Goal: Information Seeking & Learning: Understand process/instructions

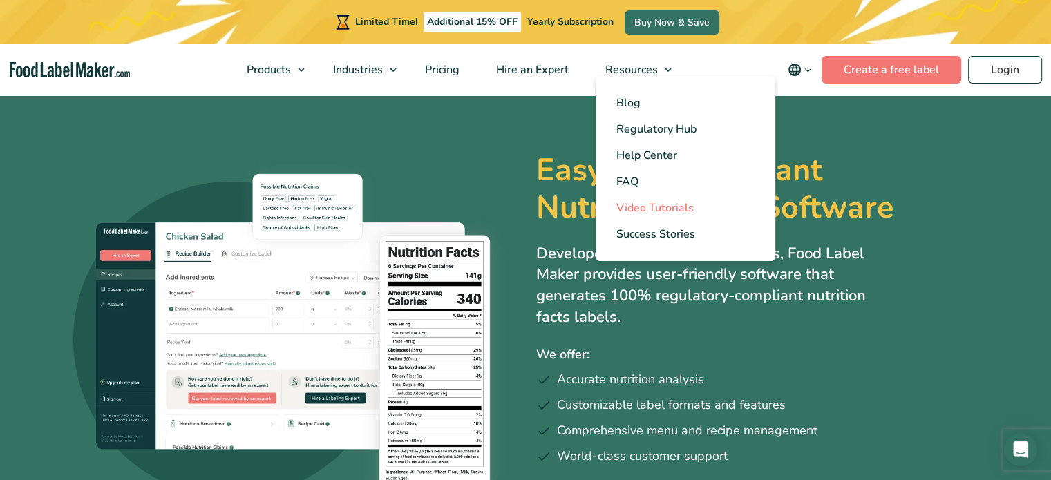
click at [654, 207] on span "Video Tutorials" at bounding box center [654, 207] width 77 height 15
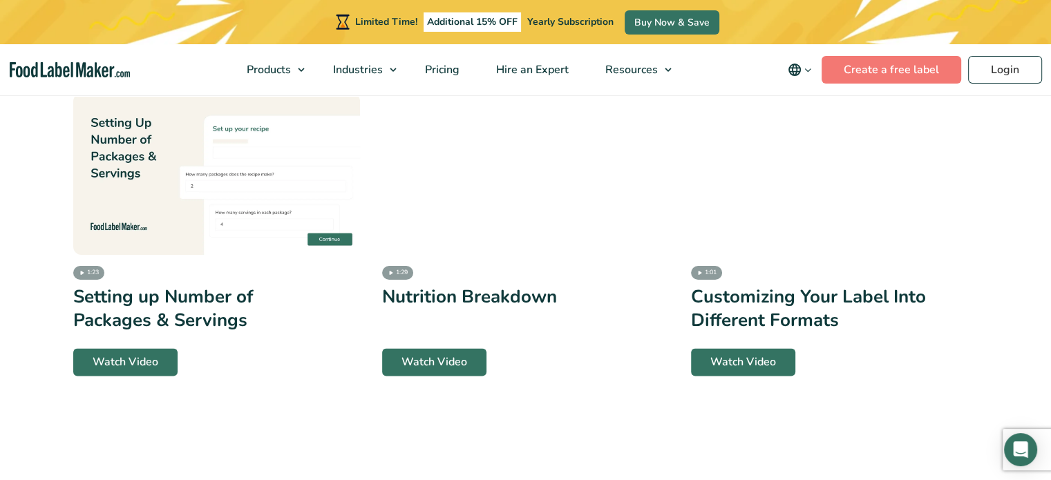
scroll to position [3017, 0]
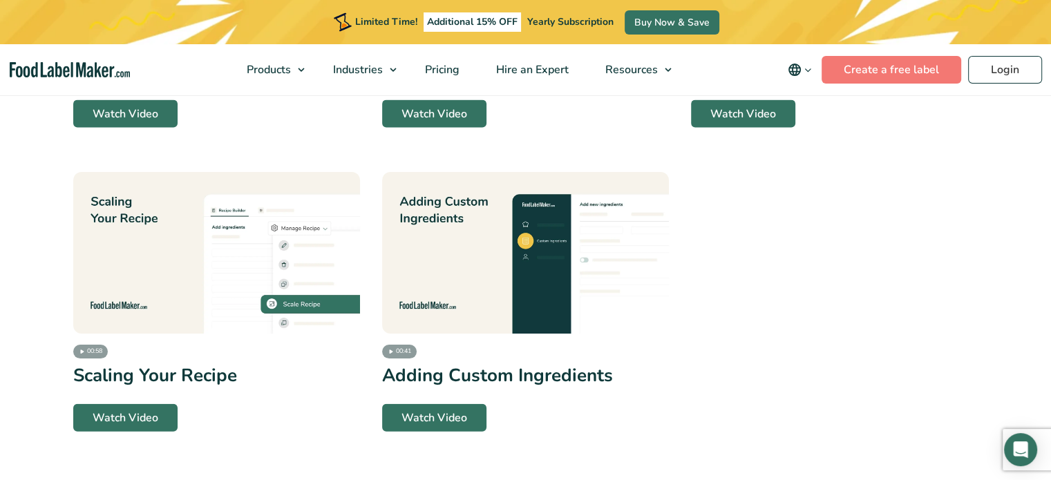
click at [513, 290] on img at bounding box center [525, 253] width 287 height 162
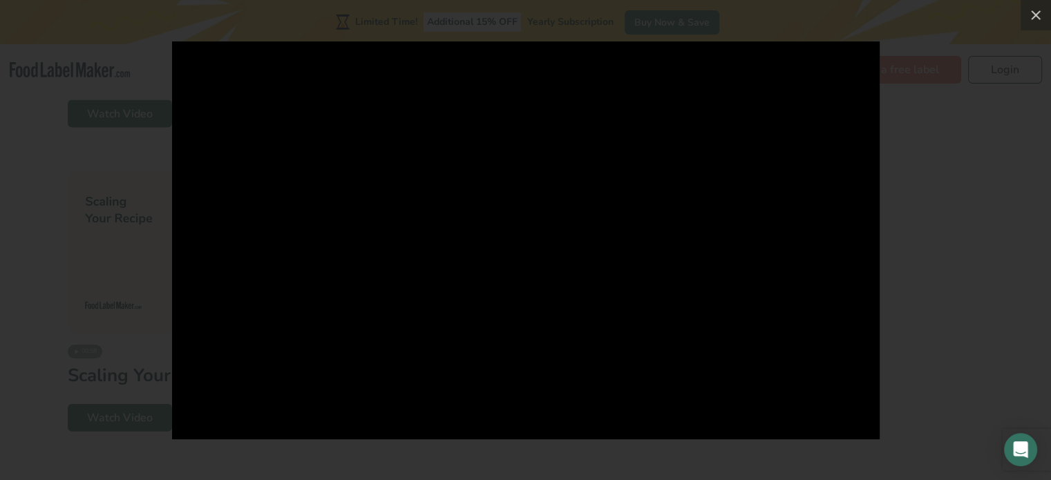
click at [954, 85] on div at bounding box center [525, 240] width 1051 height 480
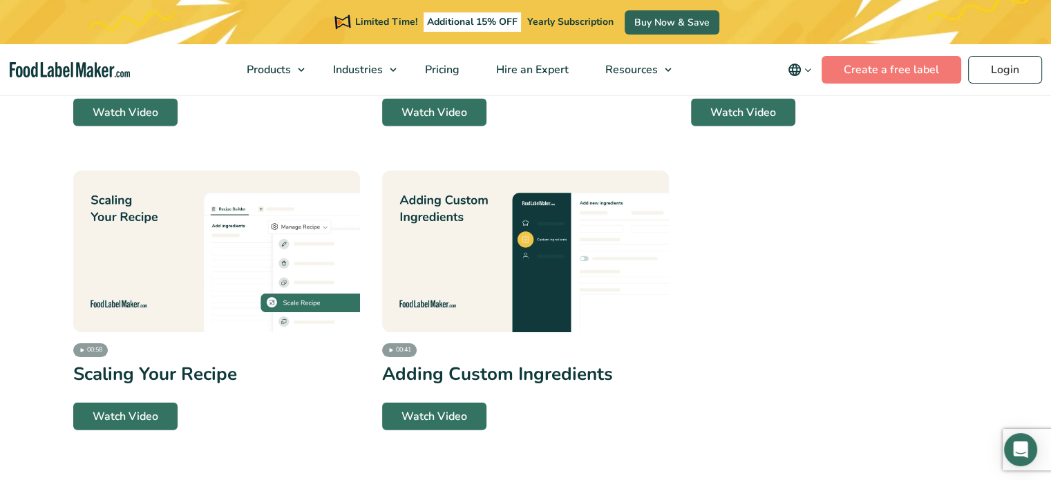
scroll to position [622, 0]
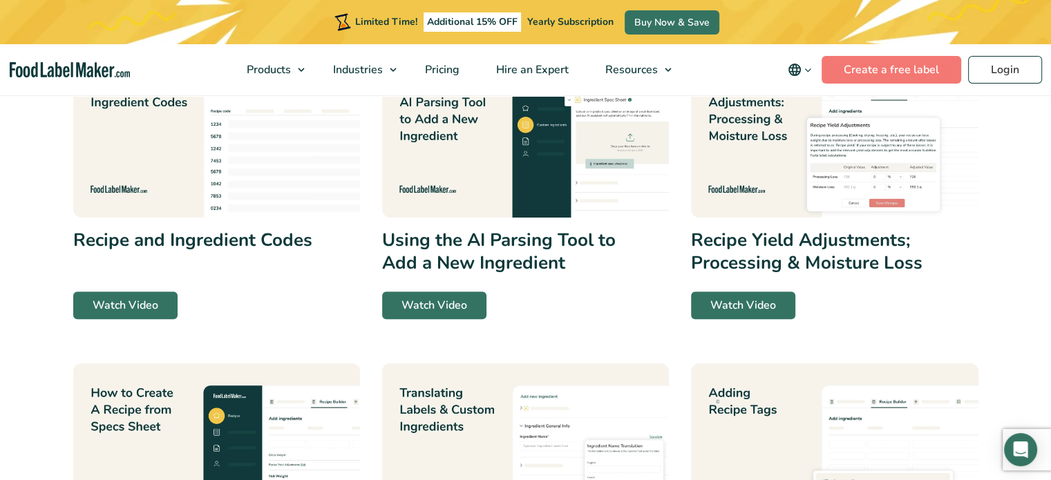
click at [463, 157] on img at bounding box center [525, 137] width 287 height 162
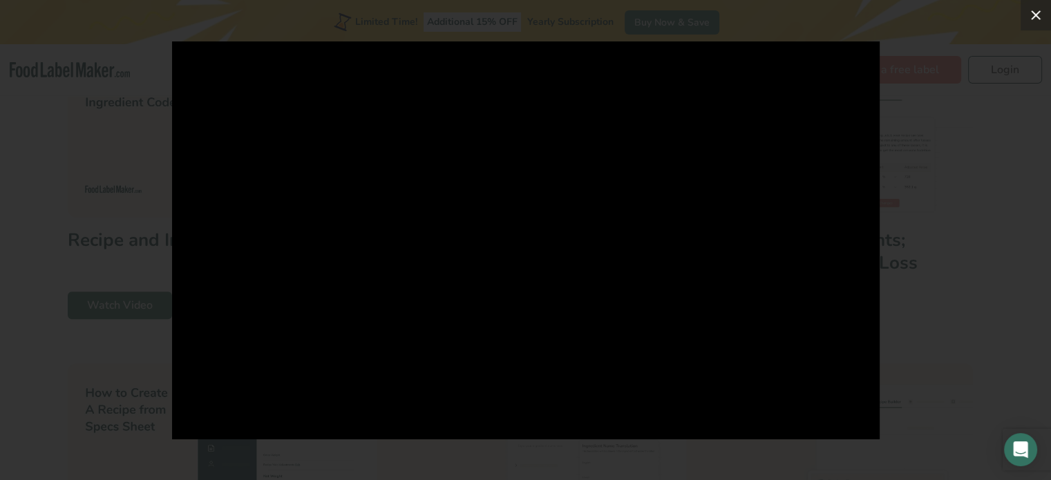
click at [1042, 12] on icon at bounding box center [1036, 15] width 17 height 17
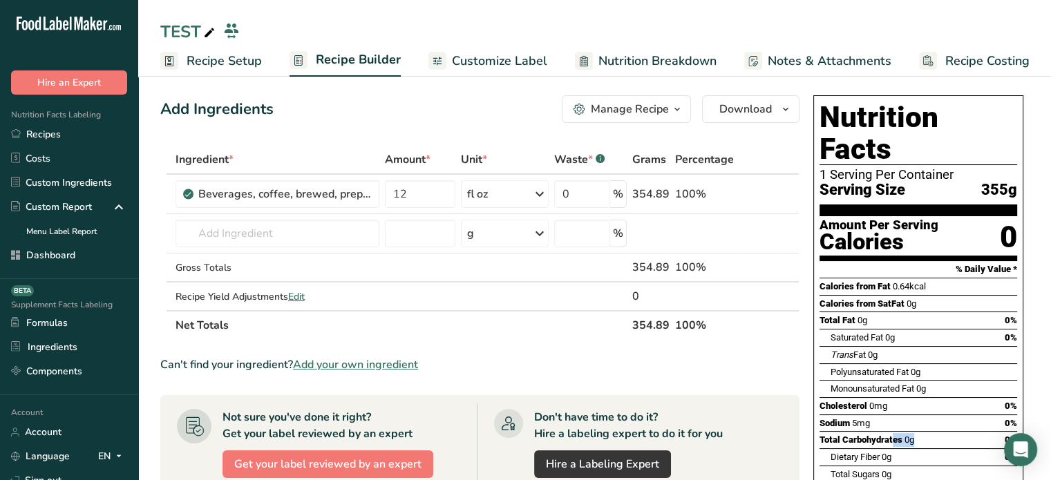
click at [937, 67] on link "Recipe Costing" at bounding box center [974, 61] width 111 height 31
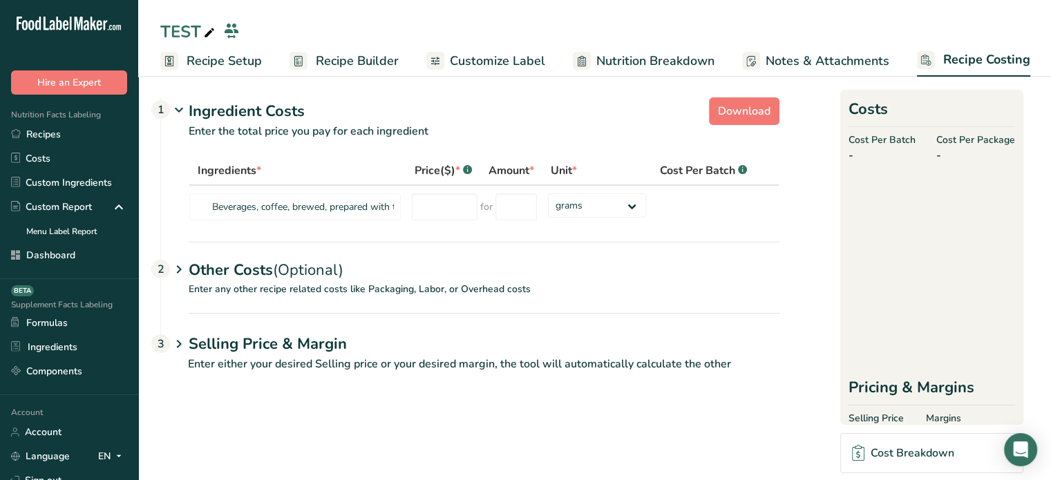
scroll to position [2, 0]
